Goal: Information Seeking & Learning: Understand process/instructions

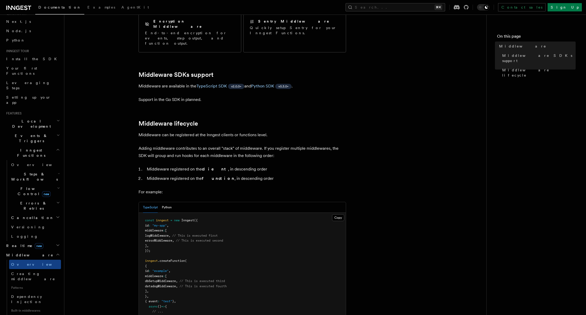
scroll to position [55, 0]
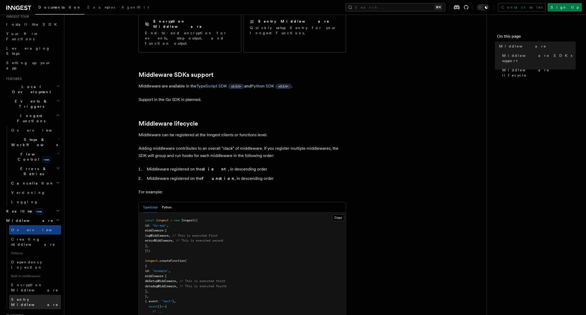
click at [33, 297] on span "Sentry Middleware" at bounding box center [34, 301] width 47 height 9
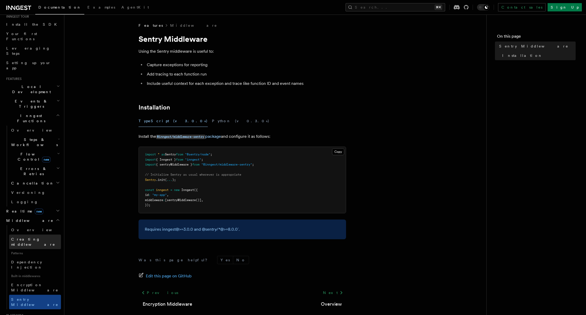
click at [31, 235] on link "Creating middleware" at bounding box center [35, 242] width 52 height 15
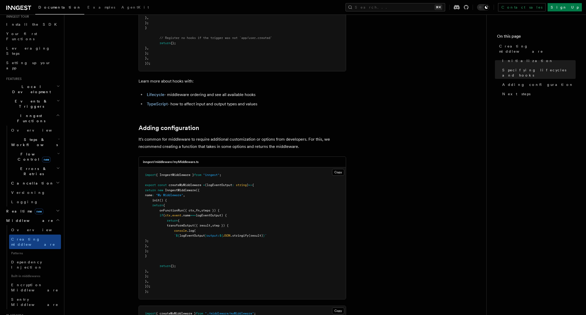
scroll to position [727, 0]
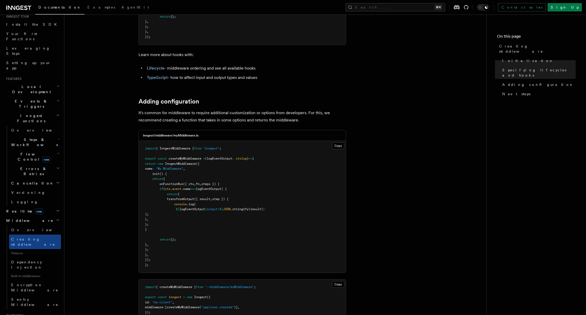
click at [245, 207] on span ".stringify" at bounding box center [239, 209] width 18 height 4
click at [207, 197] on span "({ result" at bounding box center [202, 199] width 16 height 4
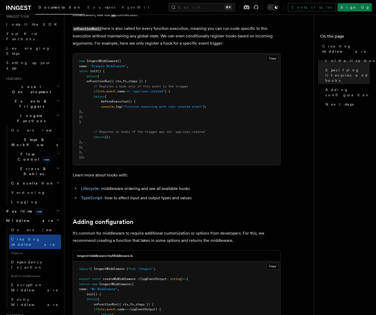
scroll to position [579, 0]
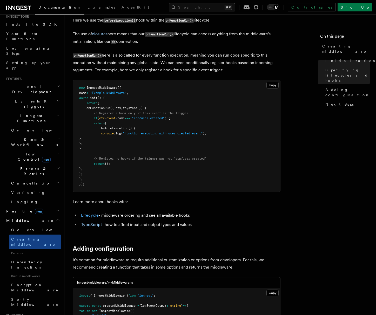
click at [90, 213] on link "Lifecycle" at bounding box center [90, 215] width 18 height 5
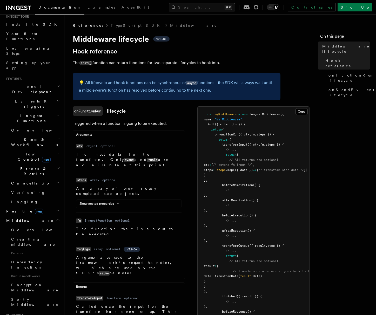
scroll to position [83, 0]
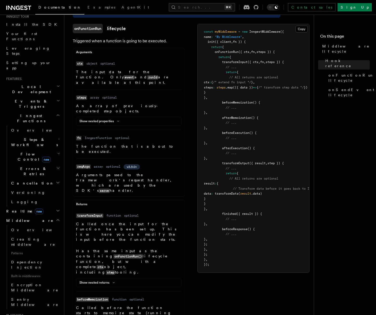
drag, startPoint x: 225, startPoint y: 206, endPoint x: 231, endPoint y: 204, distance: 6.1
click at [207, 207] on span "," at bounding box center [207, 209] width 2 height 4
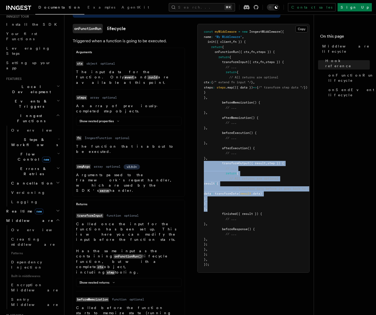
drag, startPoint x: 231, startPoint y: 204, endPoint x: 203, endPoint y: 161, distance: 51.7
click at [203, 161] on pre "const myMiddleware = new InngestMiddleware ({ name : "My Middleware" , init ({ …" at bounding box center [253, 148] width 112 height 248
copy code "transformOutput ({ result , step }) { // ... return { // All returns are option…"
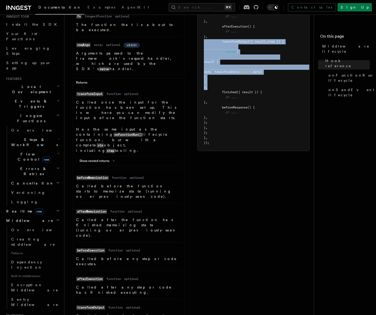
scroll to position [273, 0]
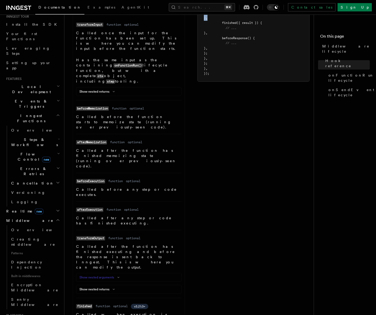
click at [118, 276] on icon at bounding box center [118, 277] width 6 height 3
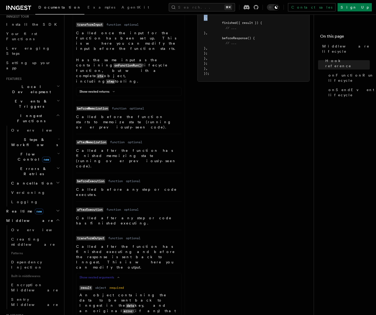
scroll to position [283, 0]
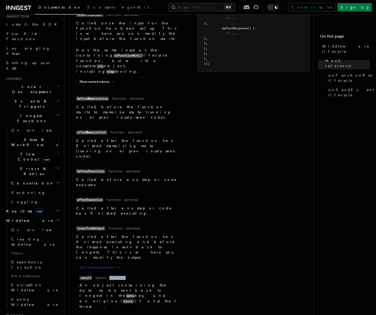
drag, startPoint x: 110, startPoint y: 196, endPoint x: 131, endPoint y: 197, distance: 20.5
click at [131, 275] on dl "Name result Type object Required required Description An object containing the …" at bounding box center [128, 292] width 99 height 34
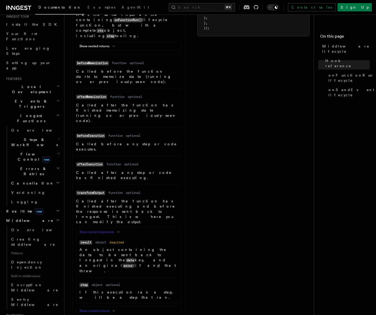
scroll to position [325, 0]
